Goal: Task Accomplishment & Management: Manage account settings

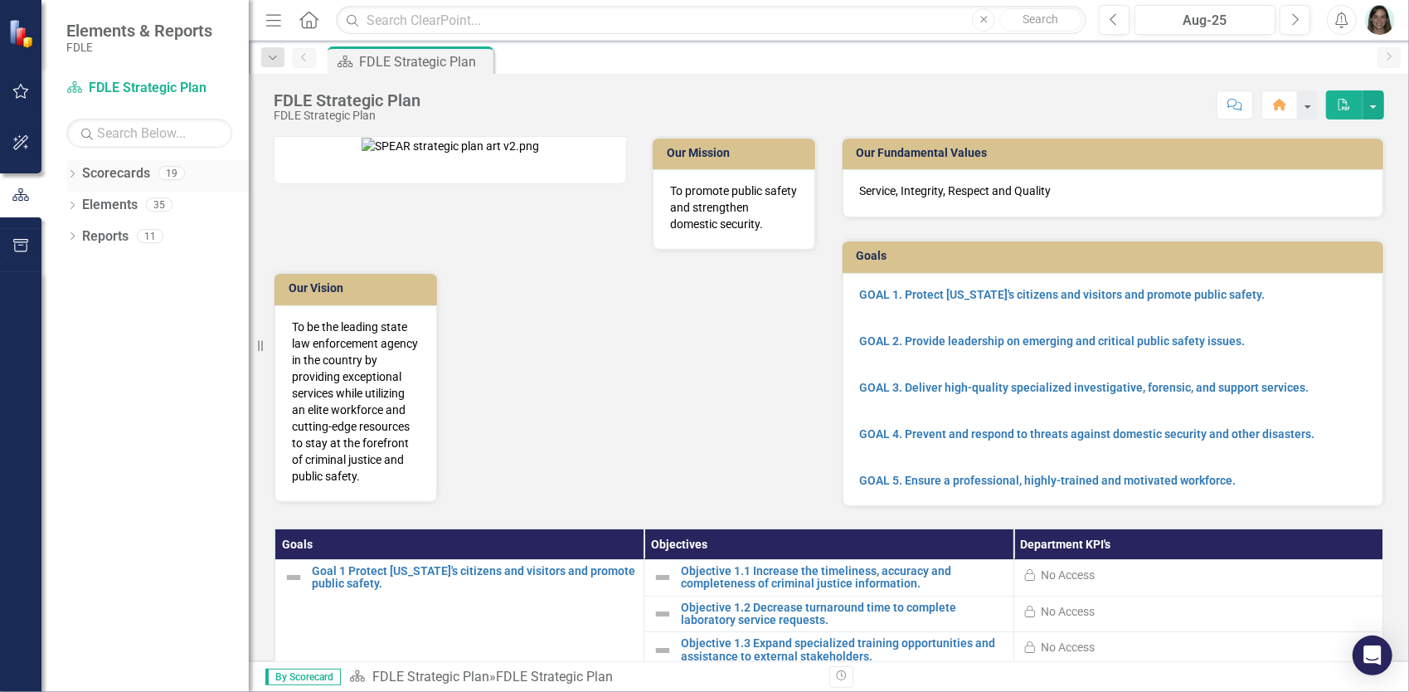
click at [73, 174] on icon at bounding box center [72, 173] width 4 height 7
click at [80, 269] on icon "Dropdown" at bounding box center [81, 267] width 12 height 10
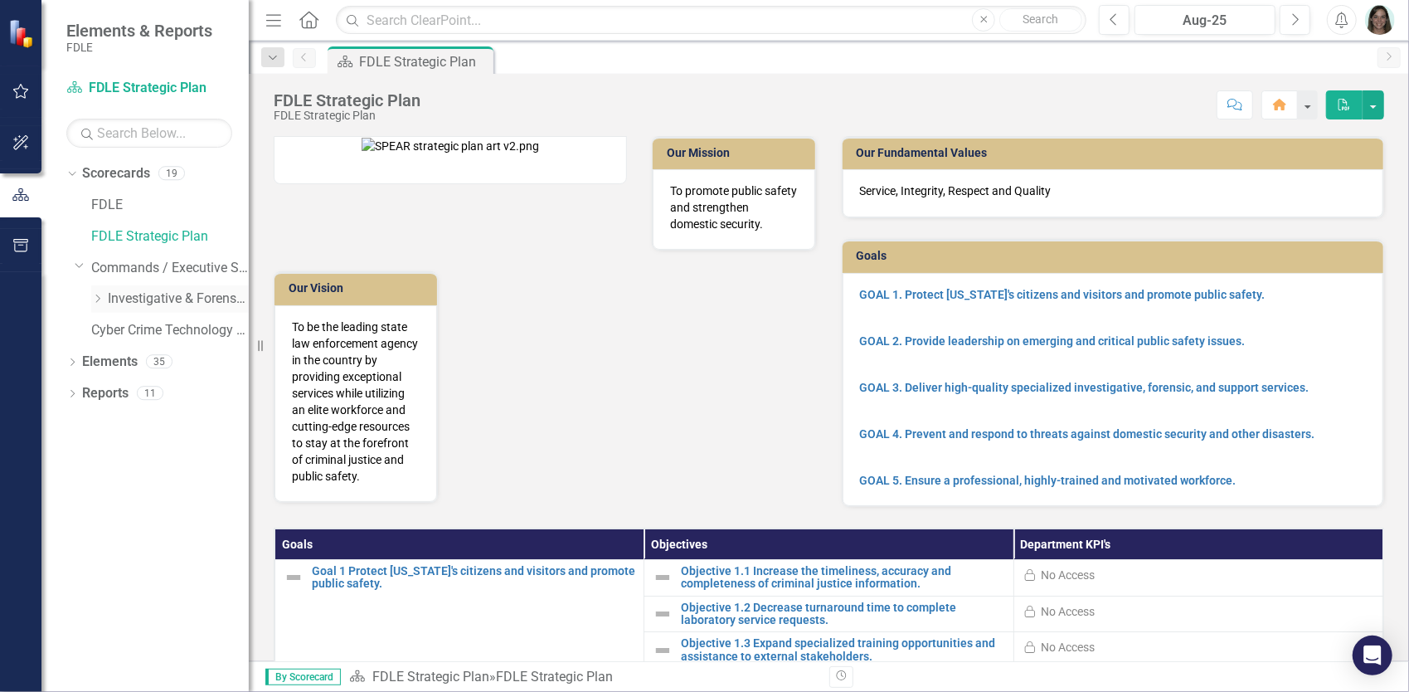
click at [100, 296] on icon "Dropdown" at bounding box center [97, 299] width 12 height 10
drag, startPoint x: 110, startPoint y: 330, endPoint x: 97, endPoint y: 362, distance: 34.2
click at [111, 330] on icon "Dropdown" at bounding box center [114, 330] width 12 height 10
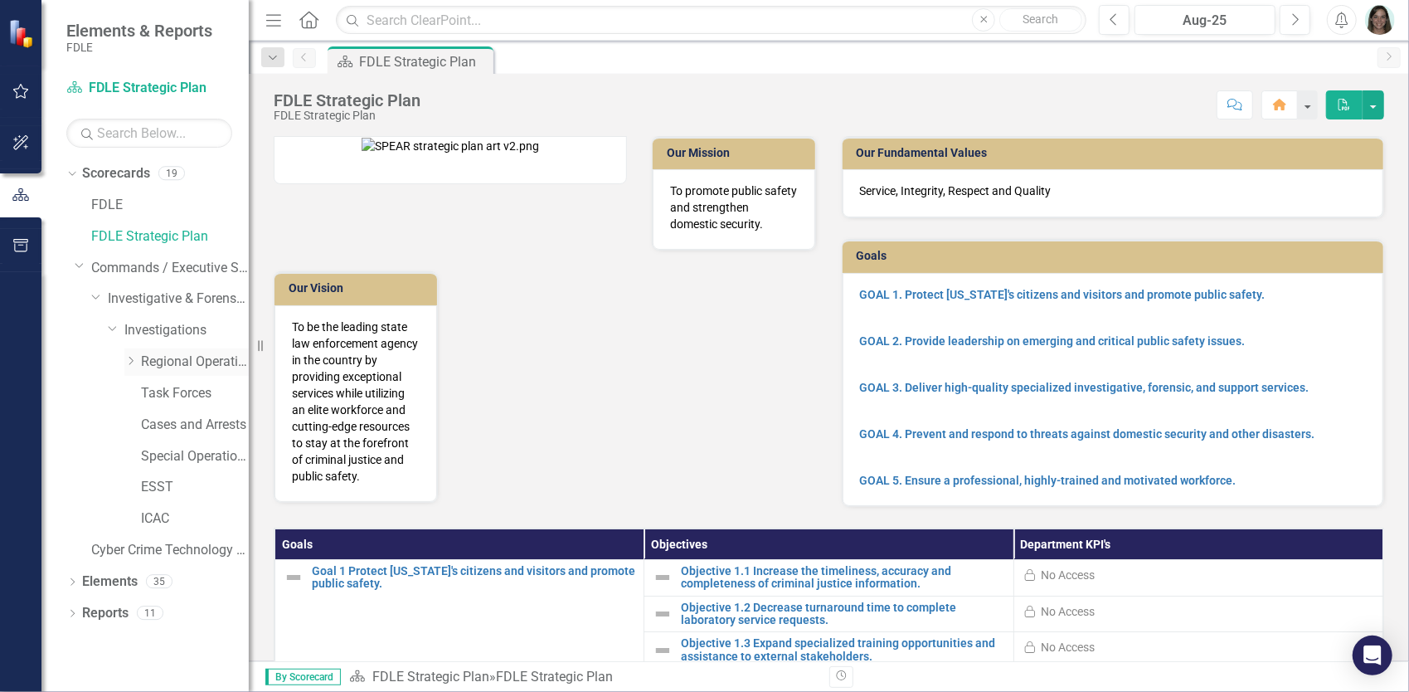
click at [129, 360] on icon "Dropdown" at bounding box center [130, 361] width 12 height 10
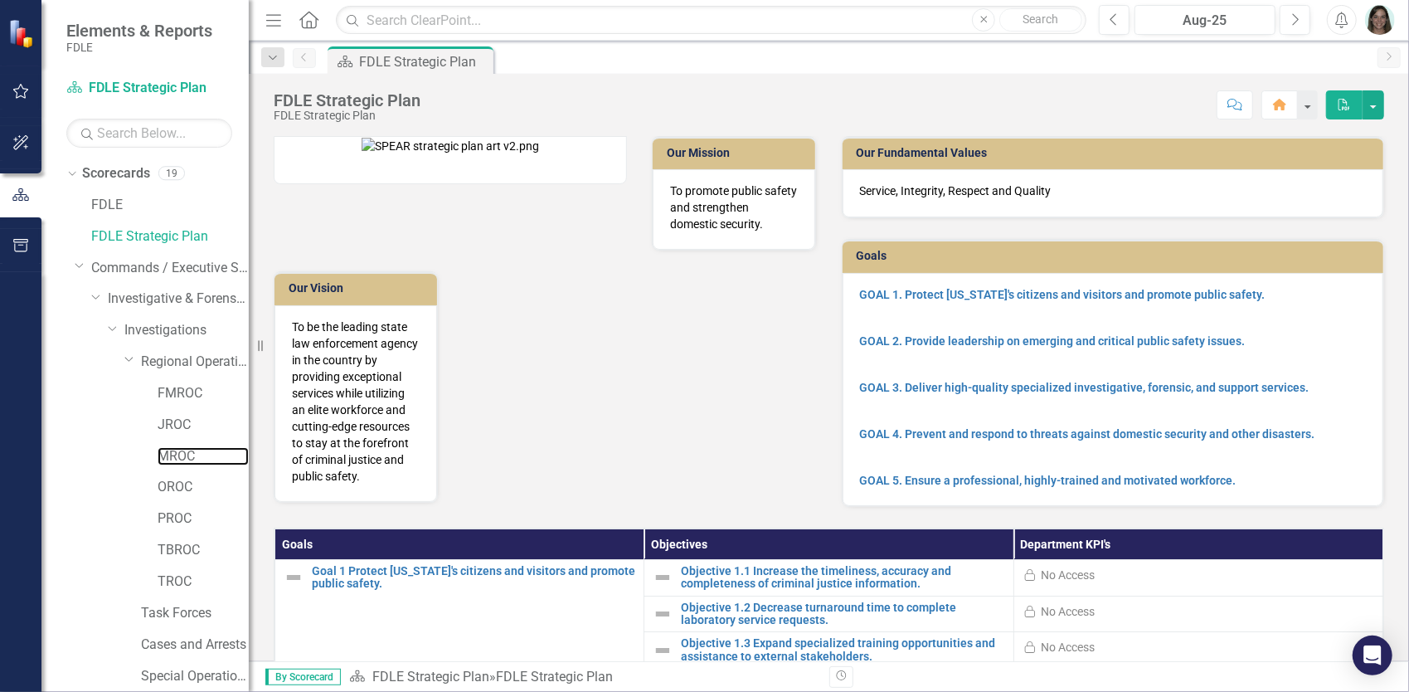
drag, startPoint x: 166, startPoint y: 458, endPoint x: 32, endPoint y: 461, distance: 134.4
click at [166, 458] on link "MROC" at bounding box center [203, 456] width 91 height 19
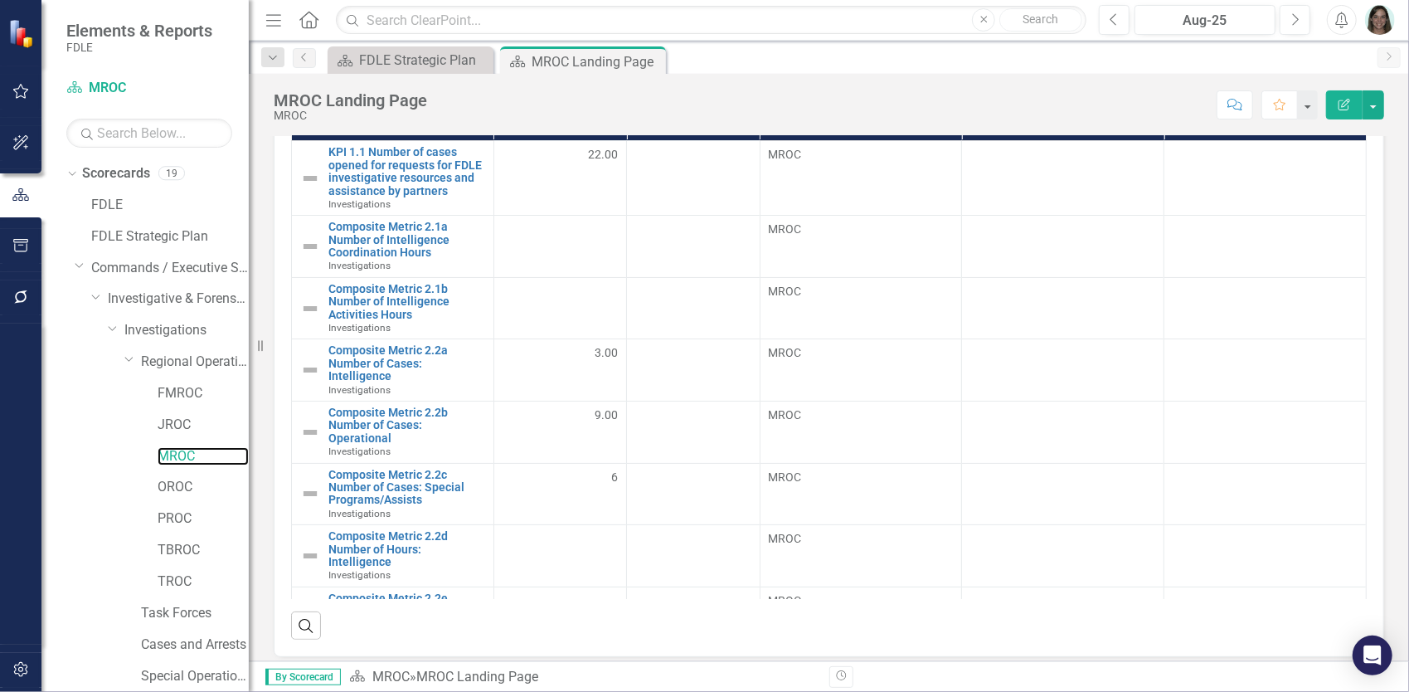
scroll to position [746, 0]
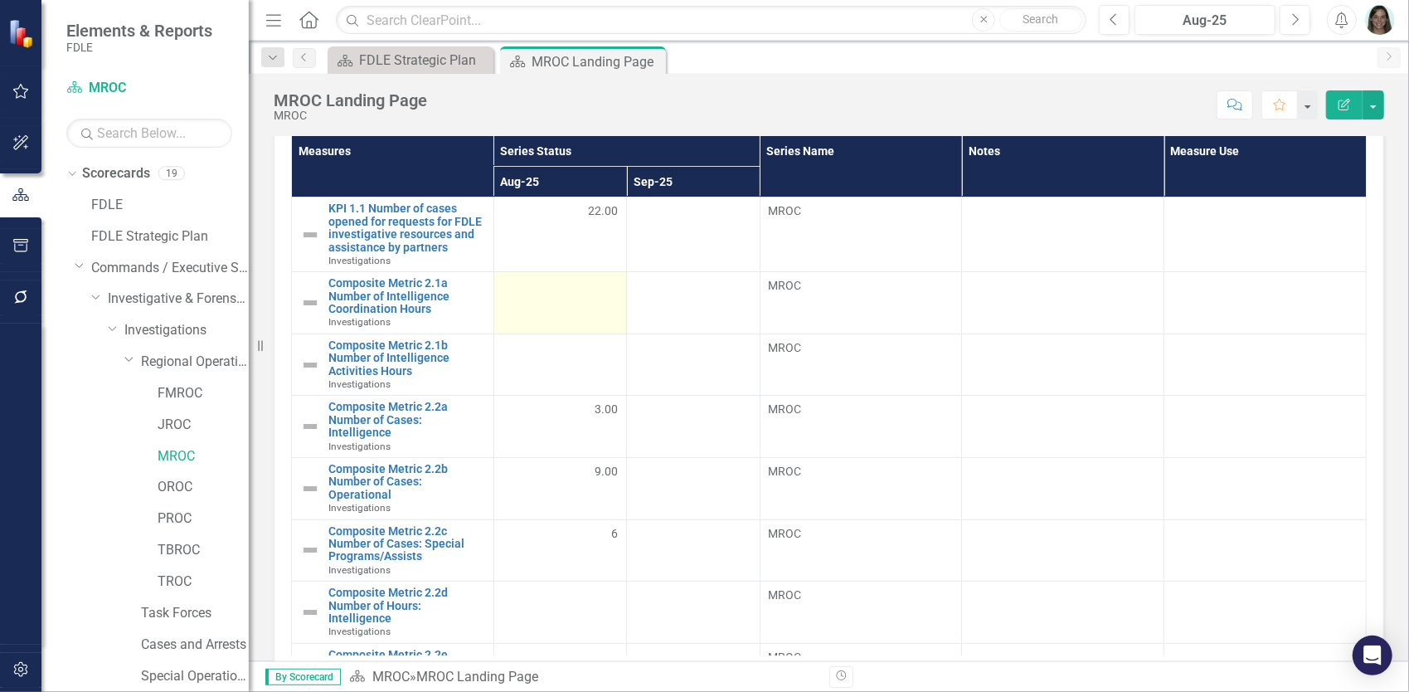
click at [585, 287] on div at bounding box center [560, 287] width 115 height 20
click at [582, 299] on td at bounding box center [559, 303] width 133 height 62
click at [582, 298] on td at bounding box center [559, 303] width 133 height 62
click at [556, 290] on div at bounding box center [560, 287] width 115 height 20
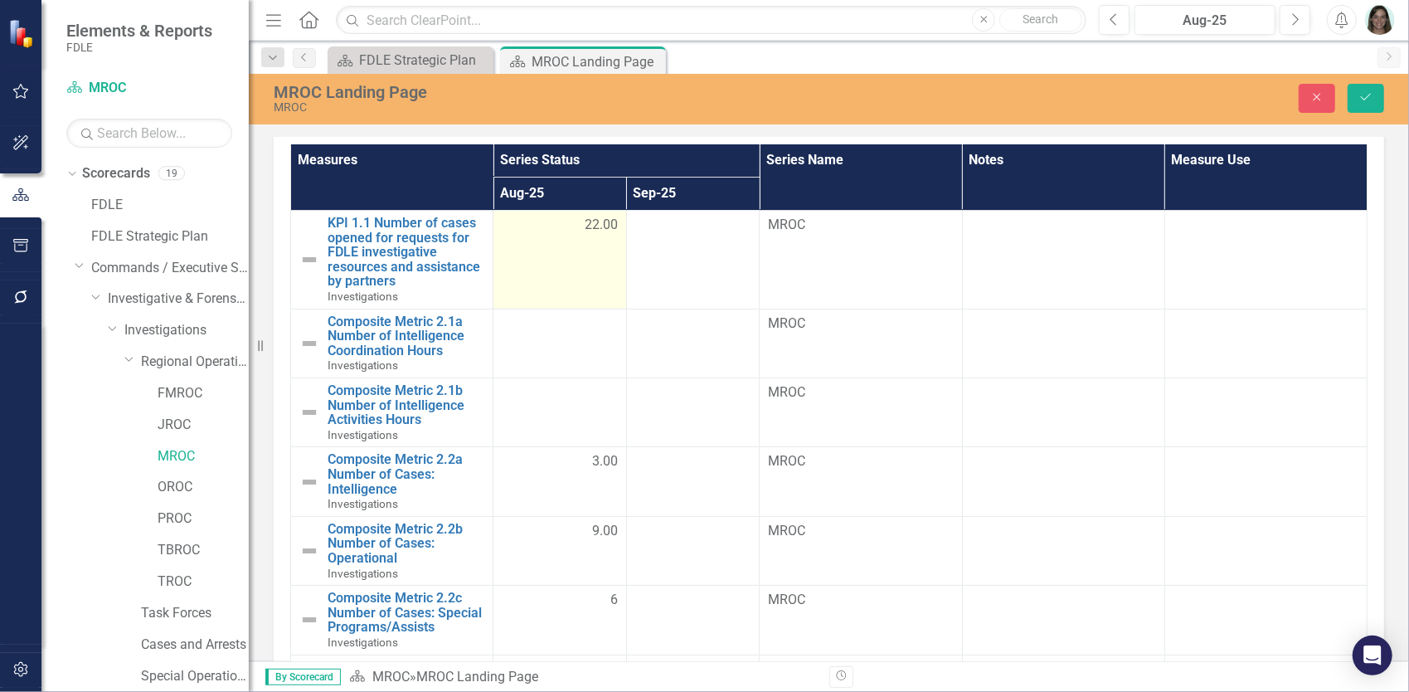
scroll to position [753, 0]
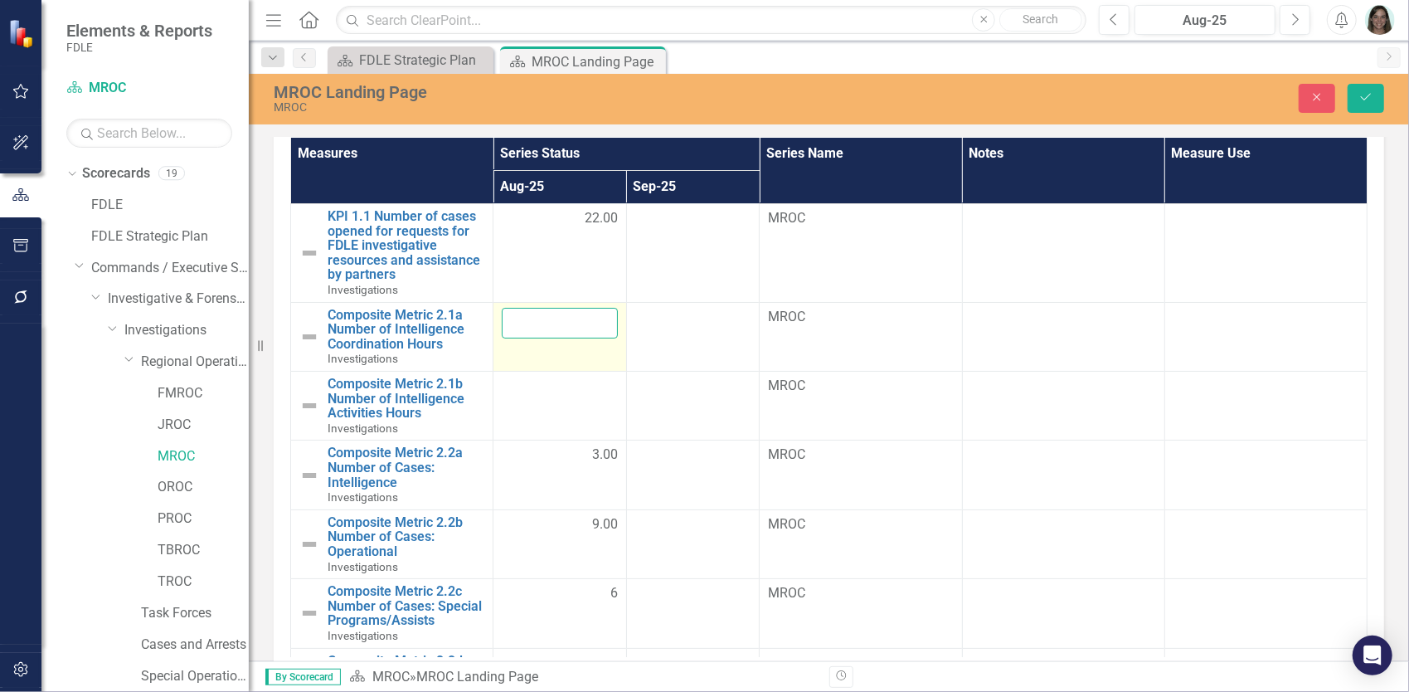
click at [555, 313] on input "number" at bounding box center [560, 323] width 116 height 31
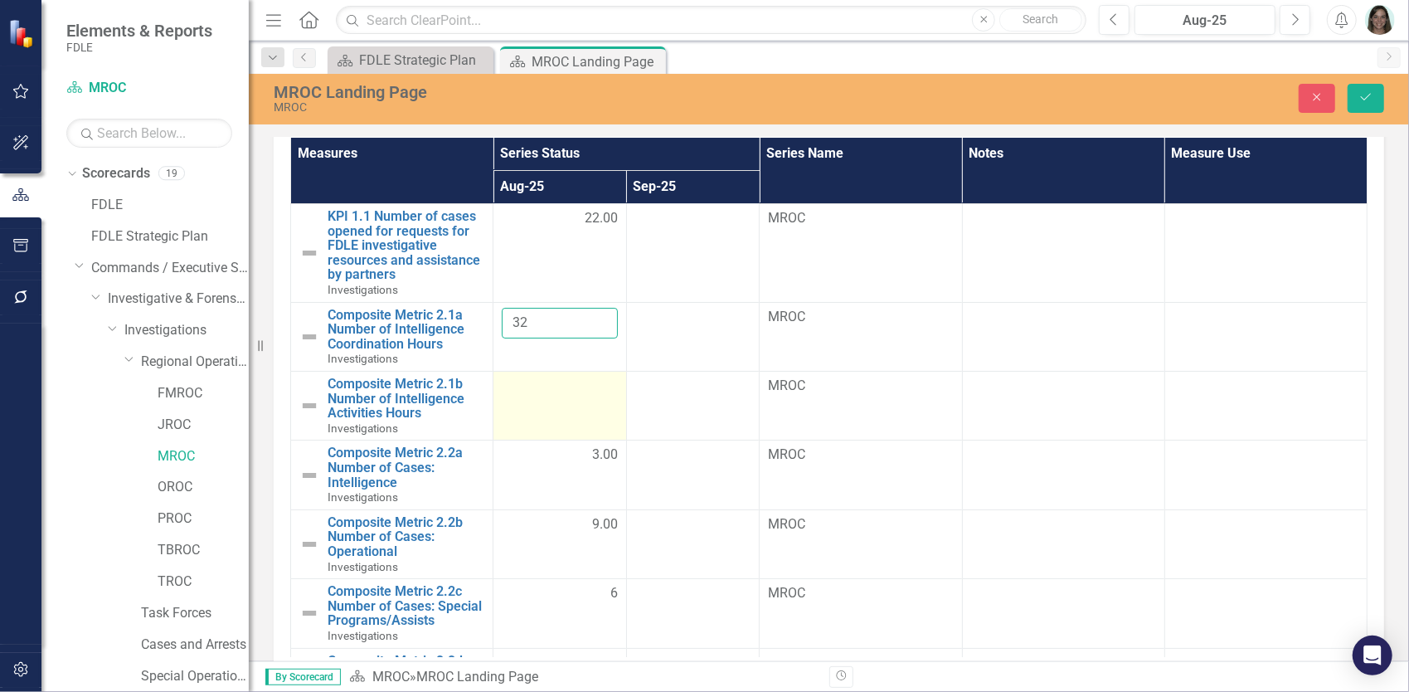
type input "32"
click at [548, 398] on td at bounding box center [560, 405] width 134 height 69
click at [545, 402] on td at bounding box center [560, 405] width 134 height 69
click at [544, 402] on td at bounding box center [560, 405] width 134 height 69
click at [536, 389] on input "number" at bounding box center [560, 391] width 116 height 31
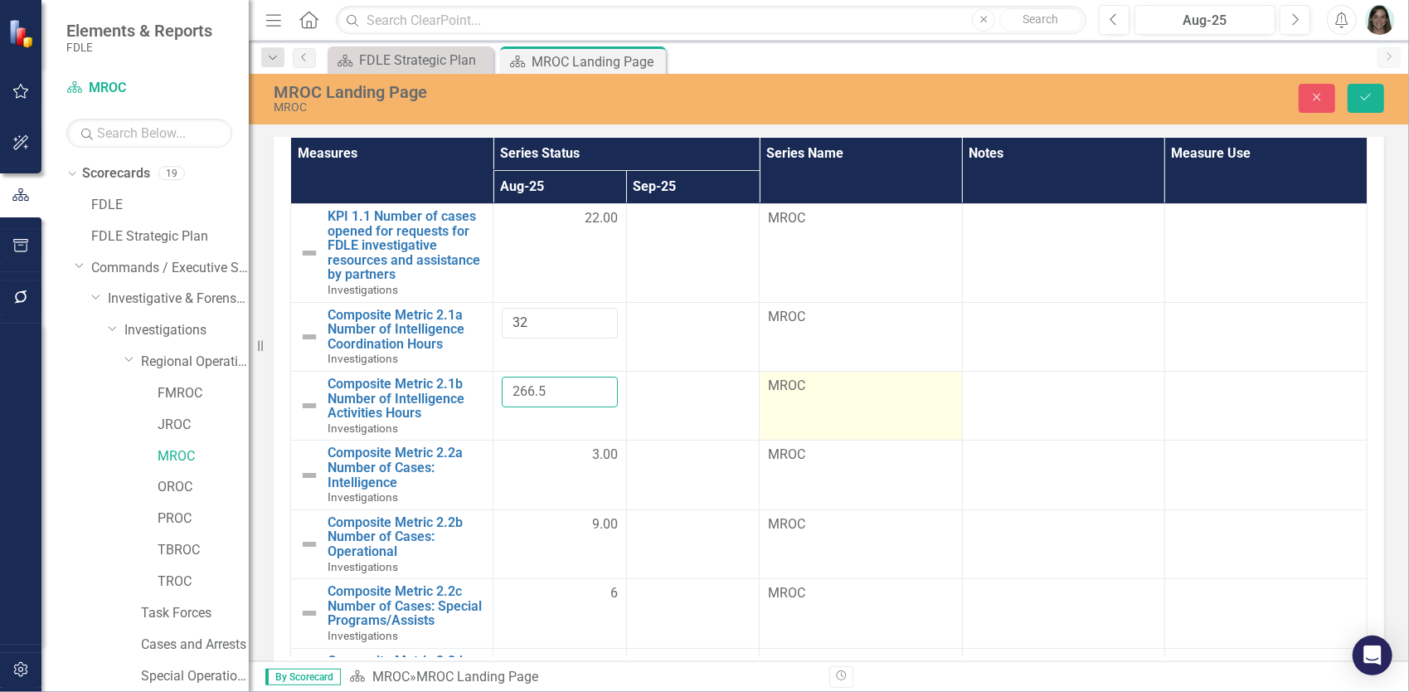
type input "266.5"
click at [902, 400] on td "MROC" at bounding box center [861, 405] width 202 height 69
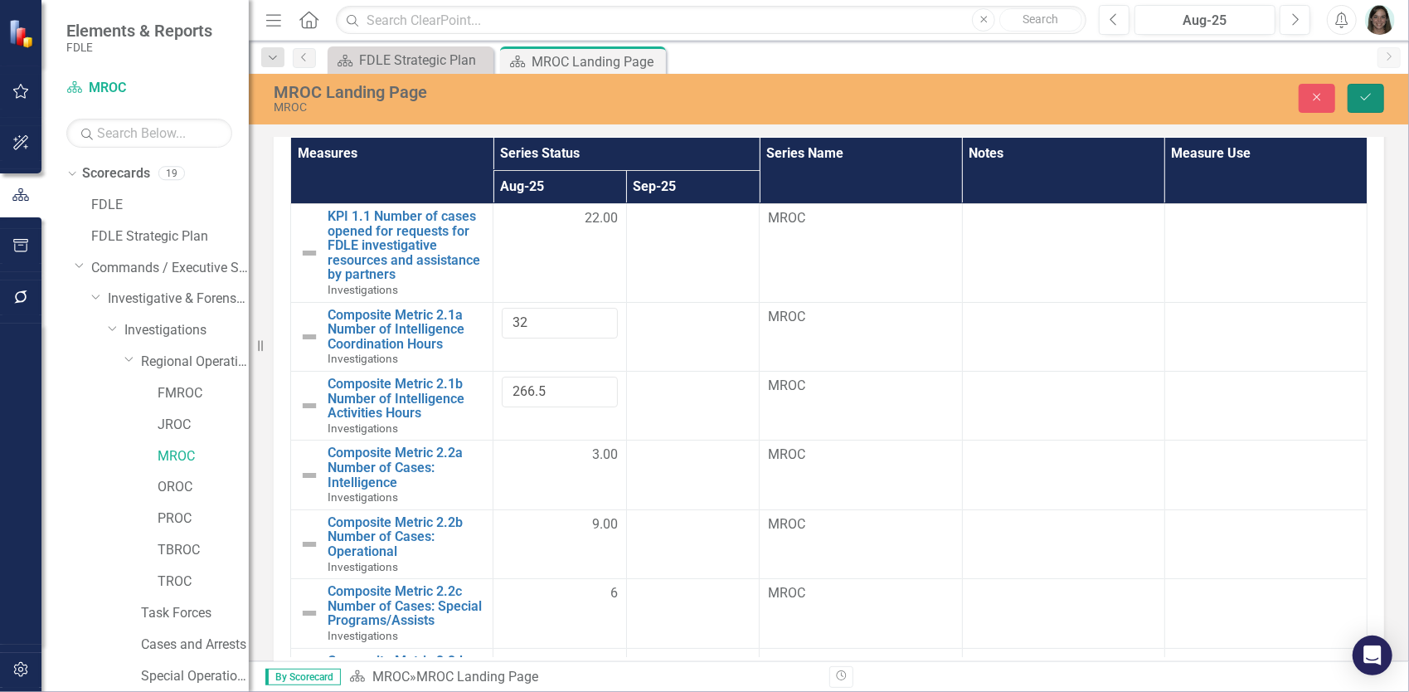
click at [1372, 95] on icon "Save" at bounding box center [1365, 97] width 15 height 12
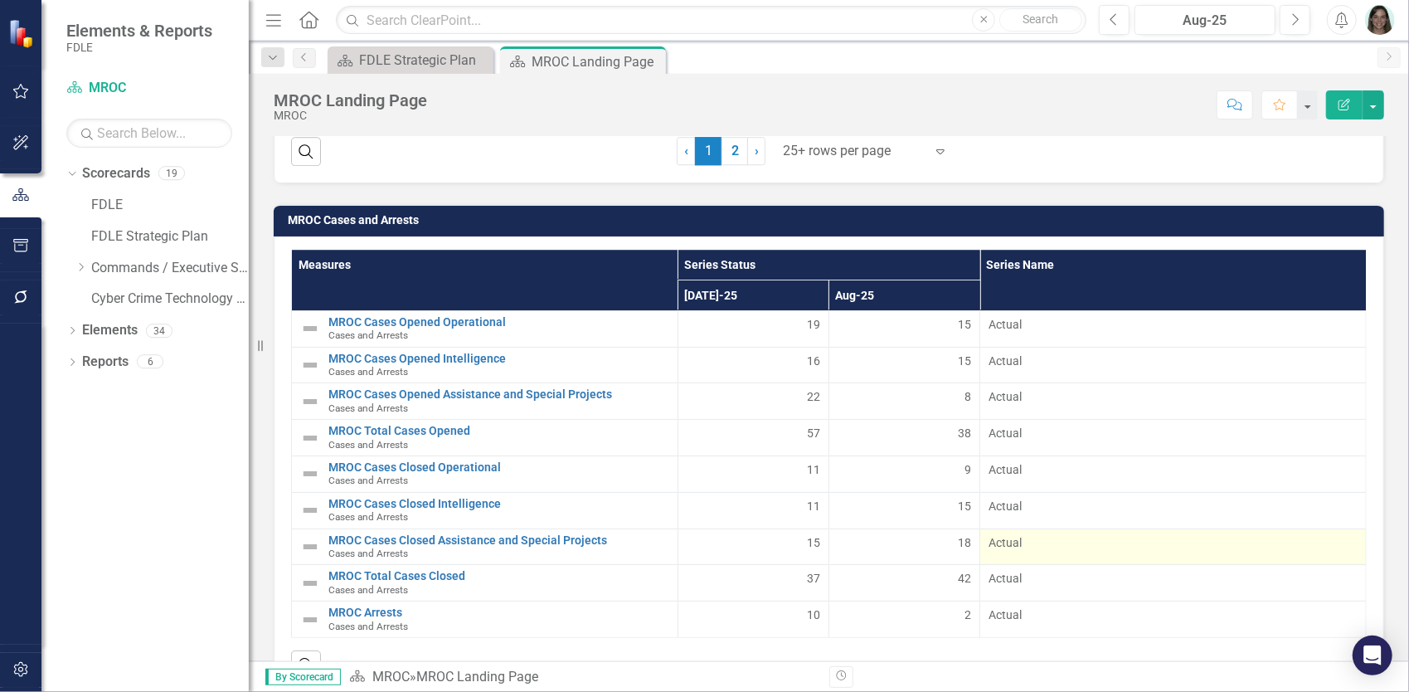
scroll to position [3246, 0]
